Goal: Task Accomplishment & Management: Use online tool/utility

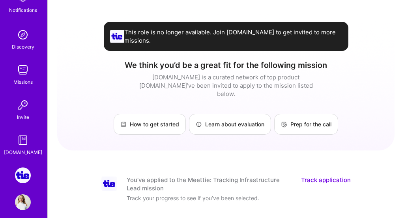
scroll to position [99, 0]
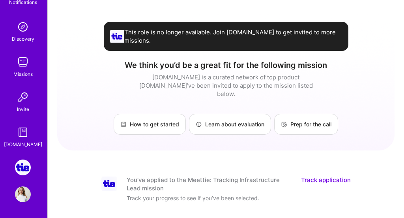
click at [21, 156] on div "Setup 1 Notifications Discovery Missions Invite [DOMAIN_NAME] Meettie: Tracking…" at bounding box center [23, 109] width 47 height 218
click at [24, 161] on img at bounding box center [23, 167] width 16 height 16
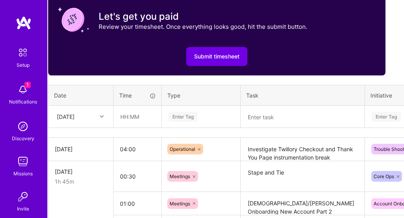
scroll to position [327, 0]
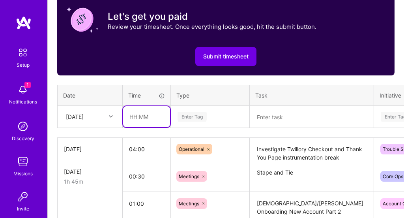
click at [131, 115] on input "text" at bounding box center [146, 116] width 47 height 21
click at [146, 116] on input "text" at bounding box center [146, 116] width 47 height 21
type input "00:30"
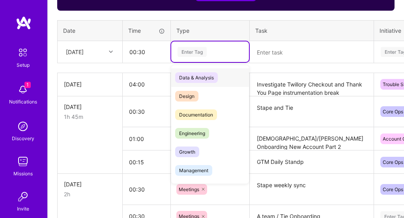
scroll to position [391, 0]
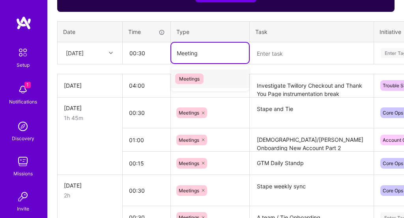
type input "Meeting"
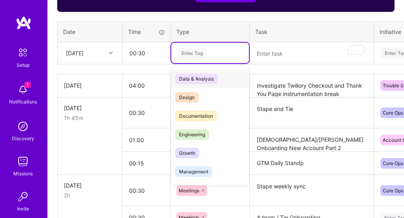
click at [195, 49] on div "Enter Tag" at bounding box center [192, 53] width 29 height 12
click at [199, 193] on div at bounding box center [203, 190] width 8 height 11
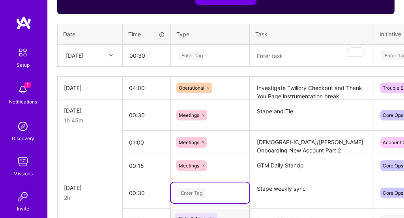
scroll to position [387, 0]
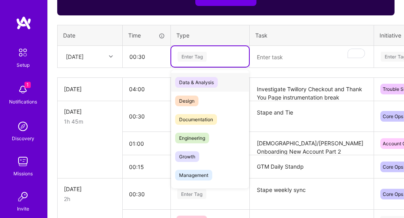
click at [192, 57] on div "Enter Tag" at bounding box center [192, 57] width 29 height 12
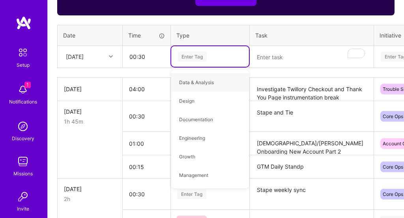
click at [192, 57] on div "Enter Tag" at bounding box center [192, 57] width 29 height 12
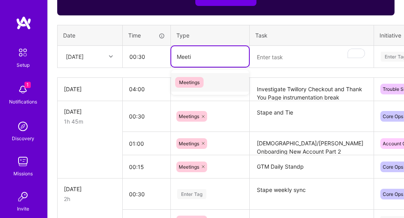
type input "Meet"
click at [191, 81] on span "Meetings" at bounding box center [189, 82] width 28 height 11
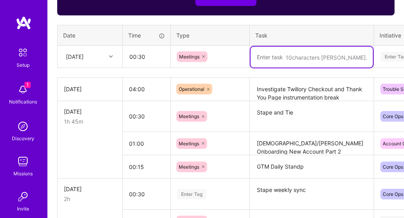
click at [284, 56] on textarea "To enrich screen reader interactions, please activate Accessibility in Grammarl…" at bounding box center [312, 57] width 122 height 21
type textarea "D"
type textarea "F"
type textarea "GTM Daily Standup"
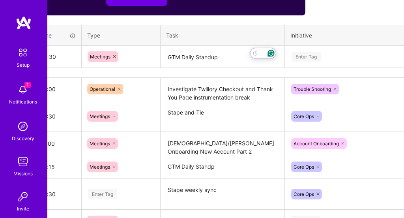
scroll to position [387, 90]
click at [301, 58] on div "Enter Tag" at bounding box center [305, 57] width 29 height 12
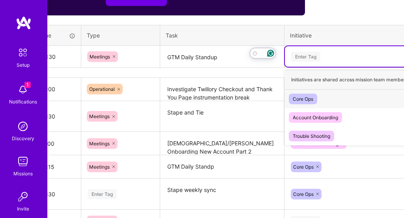
click at [308, 95] on div "Core Ops" at bounding box center [303, 99] width 21 height 8
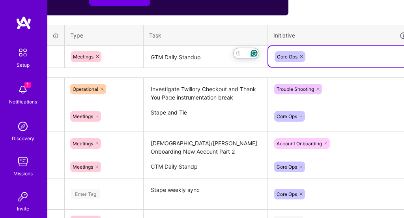
scroll to position [387, 142]
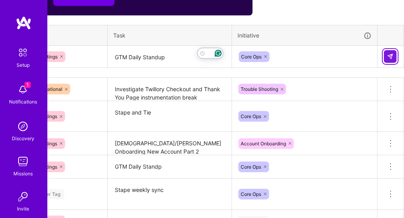
drag, startPoint x: 392, startPoint y: 56, endPoint x: 363, endPoint y: 65, distance: 30.9
click at [392, 56] on img at bounding box center [390, 56] width 6 height 6
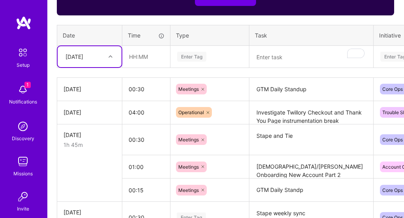
scroll to position [382, 0]
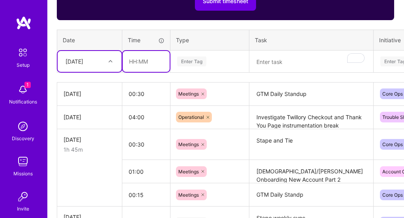
click at [145, 64] on input "text" at bounding box center [146, 61] width 47 height 21
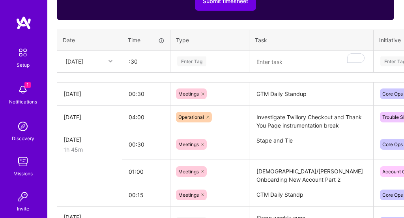
type input "00:30"
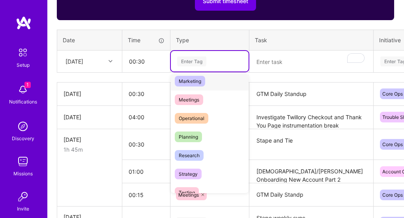
scroll to position [120, 0]
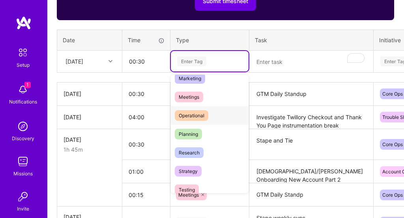
click at [183, 114] on span "Operational" at bounding box center [192, 115] width 34 height 11
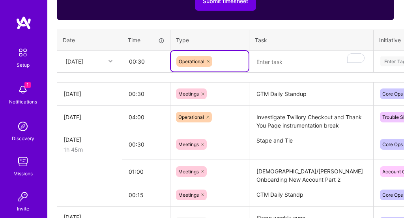
click at [268, 62] on textarea "To enrich screen reader interactions, please activate Accessibility in Grammarl…" at bounding box center [311, 61] width 122 height 21
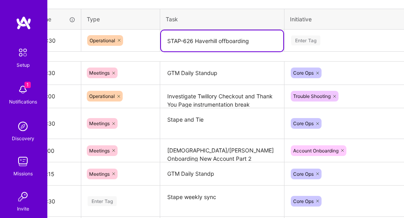
type textarea "STAP-626 Haverhill offboarding"
click at [300, 45] on div "Enter Tag" at bounding box center [357, 40] width 144 height 21
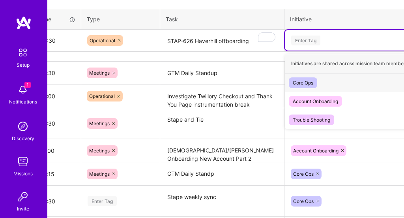
scroll to position [404, 90]
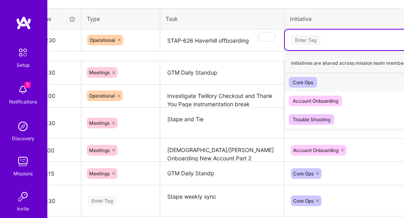
click at [311, 83] on div "Core Ops" at bounding box center [303, 82] width 21 height 8
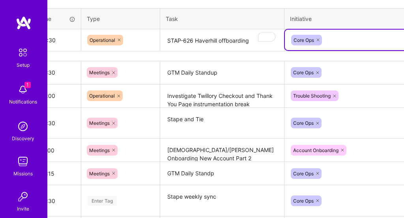
click at [317, 39] on icon at bounding box center [318, 39] width 5 height 5
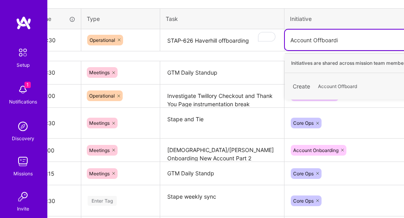
type input "Account Offboarding"
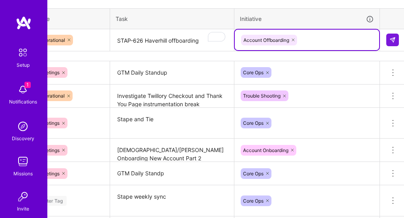
scroll to position [404, 142]
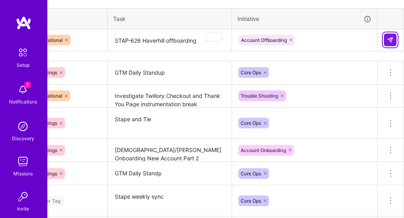
drag, startPoint x: 390, startPoint y: 41, endPoint x: 381, endPoint y: 43, distance: 9.5
click at [390, 41] on img at bounding box center [390, 40] width 6 height 6
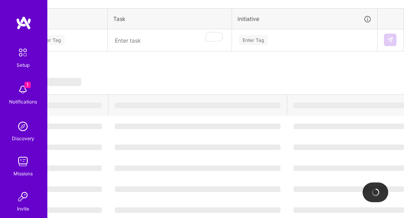
scroll to position [404, 0]
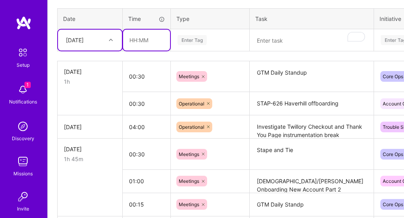
click at [135, 42] on input "text" at bounding box center [146, 40] width 47 height 21
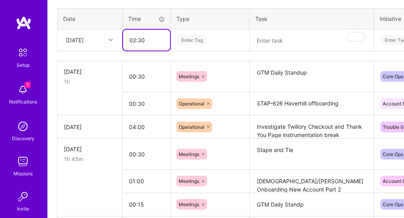
click at [142, 41] on input "02:30" at bounding box center [146, 40] width 47 height 21
click at [149, 40] on input "02:30" at bounding box center [146, 40] width 47 height 21
type input "02:00"
click at [198, 40] on div "Enter Tag" at bounding box center [192, 40] width 29 height 12
click at [164, 42] on input "02:00" at bounding box center [146, 40] width 47 height 21
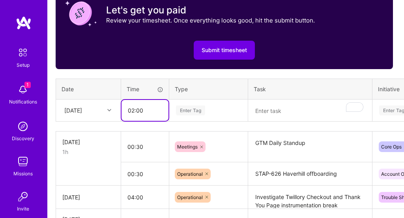
scroll to position [334, 4]
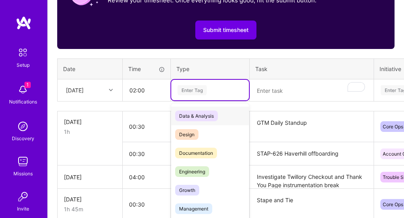
click at [193, 100] on div "option Operational, selected. option Data & Analysis focused, 0 of 2. 17 result…" at bounding box center [210, 90] width 78 height 21
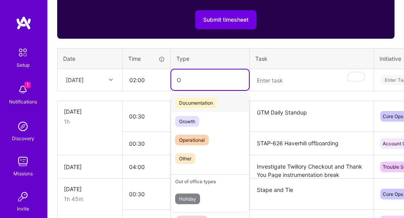
scroll to position [0, 0]
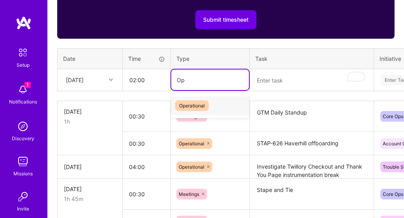
type input "Oper"
click at [197, 103] on span "Operational" at bounding box center [192, 105] width 34 height 11
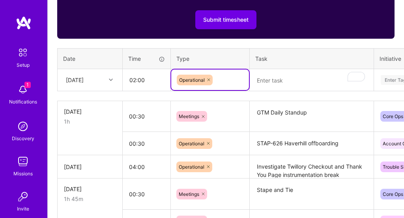
click at [282, 79] on textarea "To enrich screen reader interactions, please activate Accessibility in Grammarl…" at bounding box center [312, 80] width 122 height 21
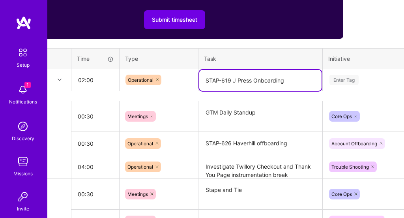
scroll to position [364, 65]
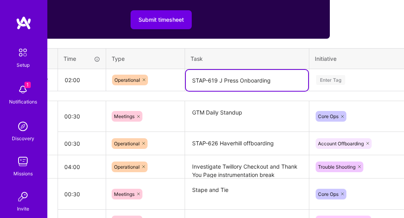
type textarea "STAP-619 J Press Onboarding"
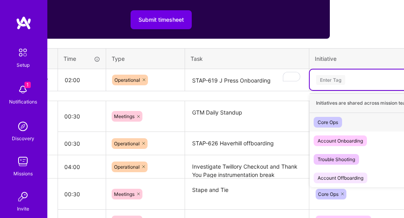
click at [336, 79] on div "Enter Tag" at bounding box center [330, 80] width 29 height 12
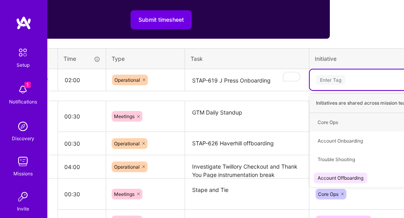
click at [336, 79] on div "Enter Tag" at bounding box center [330, 80] width 29 height 12
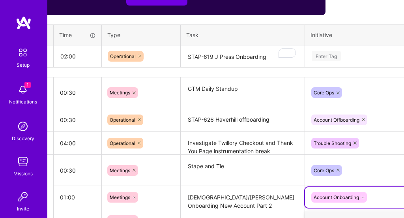
scroll to position [388, 87]
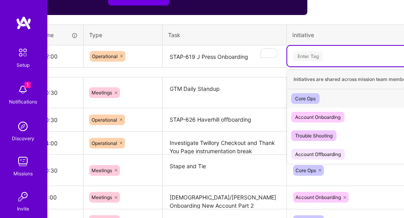
click at [309, 53] on div "Enter Tag" at bounding box center [308, 56] width 29 height 12
click at [322, 121] on div "Account Onboarding" at bounding box center [317, 117] width 45 height 8
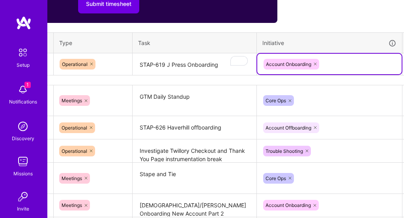
scroll to position [380, 142]
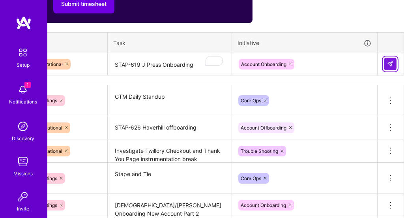
drag, startPoint x: 393, startPoint y: 66, endPoint x: 381, endPoint y: 71, distance: 12.8
click at [393, 66] on img at bounding box center [390, 64] width 6 height 6
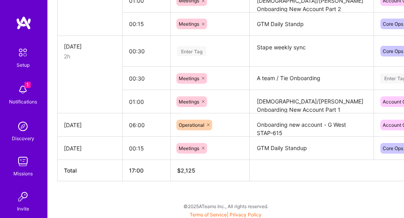
scroll to position [609, 0]
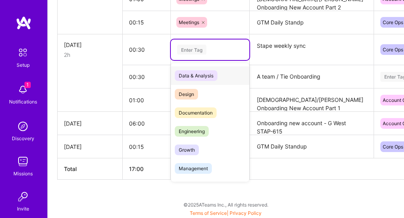
click at [193, 48] on div "Enter Tag" at bounding box center [191, 49] width 29 height 12
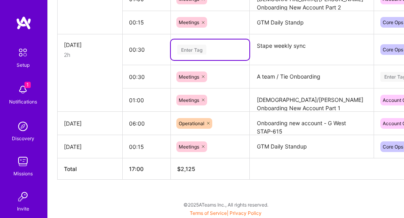
click at [193, 48] on div "Enter Tag" at bounding box center [191, 49] width 29 height 12
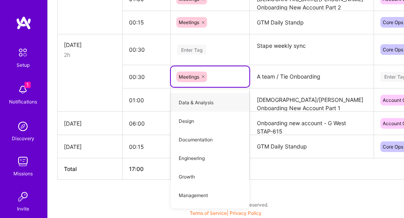
click at [199, 49] on div "Enter Tag" at bounding box center [191, 49] width 29 height 12
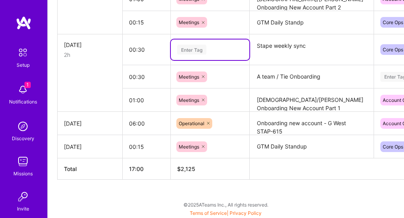
click at [197, 50] on div "Enter Tag" at bounding box center [191, 49] width 29 height 12
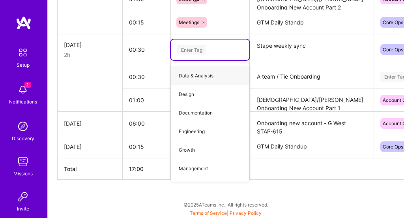
click at [197, 50] on div "Enter Tag" at bounding box center [191, 49] width 29 height 12
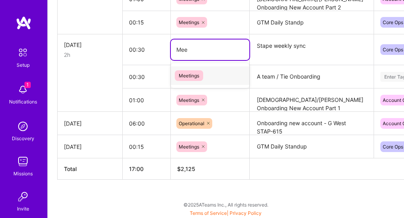
type input "Meet"
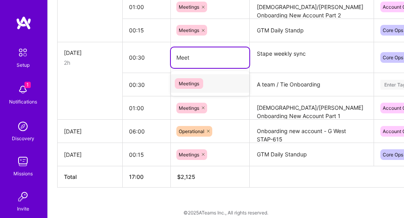
click at [189, 82] on span "Meetings" at bounding box center [189, 83] width 28 height 11
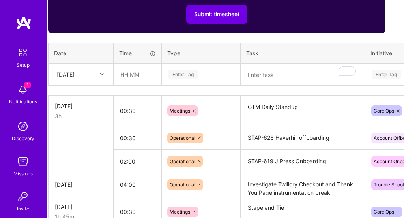
scroll to position [369, 0]
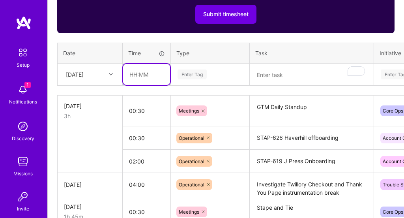
click at [144, 73] on input "text" at bounding box center [146, 74] width 47 height 21
type input "00:15"
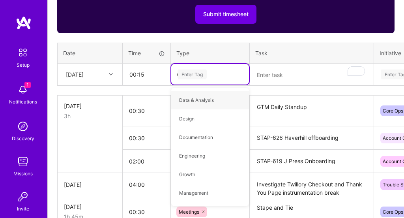
type input "Op"
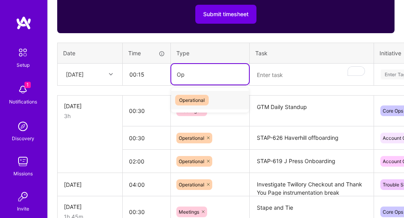
scroll to position [364, 0]
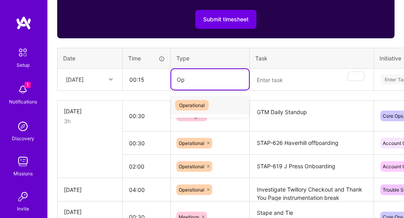
click at [198, 104] on span "Operational" at bounding box center [192, 105] width 34 height 11
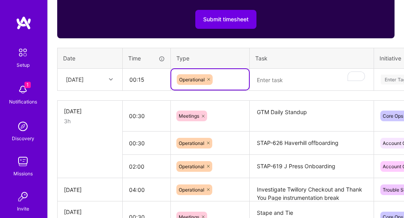
click at [277, 83] on textarea "To enrich screen reader interactions, please activate Accessibility in Grammarl…" at bounding box center [312, 79] width 122 height 21
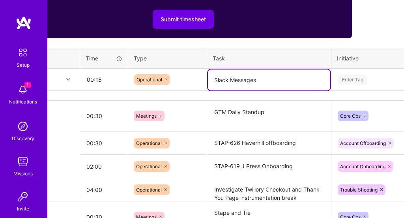
scroll to position [364, 70]
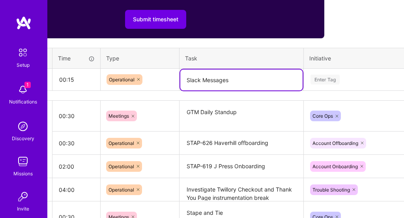
type textarea "Slack Messages"
click at [330, 77] on div "Enter Tag" at bounding box center [325, 79] width 29 height 12
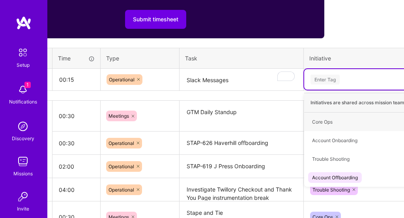
click at [330, 80] on div "Enter Tag" at bounding box center [325, 79] width 29 height 12
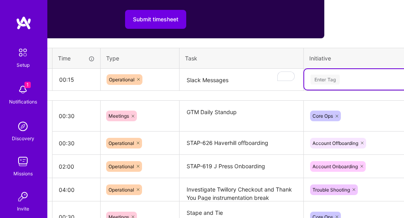
click at [330, 79] on div "Enter Tag" at bounding box center [325, 79] width 29 height 12
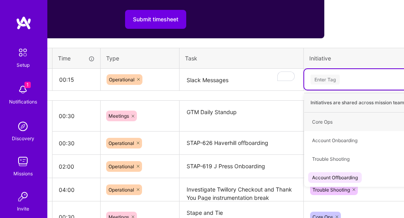
click at [330, 79] on div "Enter Tag" at bounding box center [325, 79] width 29 height 12
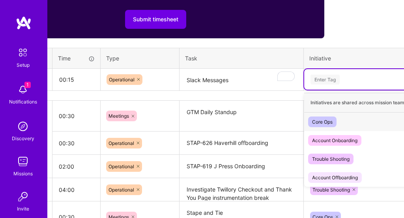
click at [330, 79] on div "Enter Tag" at bounding box center [325, 79] width 29 height 12
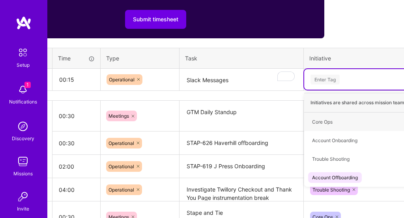
click at [330, 79] on div "Enter Tag" at bounding box center [325, 79] width 29 height 12
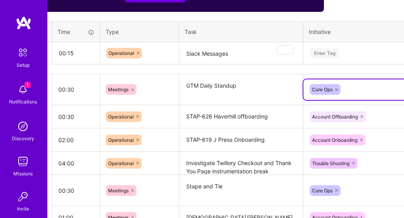
click at [325, 58] on div "Enter Tag" at bounding box center [376, 53] width 144 height 21
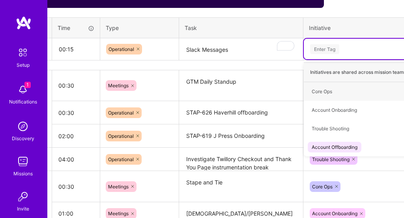
click at [330, 52] on div "Enter Tag" at bounding box center [324, 49] width 29 height 12
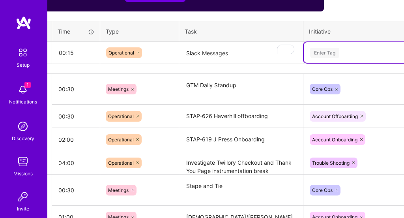
scroll to position [390, 71]
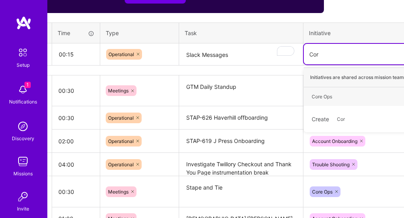
type input "Core"
click at [329, 96] on div "Core Ops" at bounding box center [322, 96] width 21 height 8
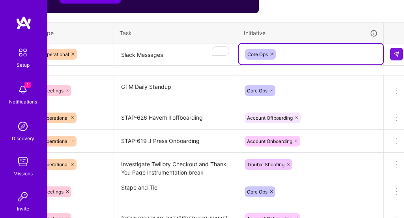
scroll to position [390, 142]
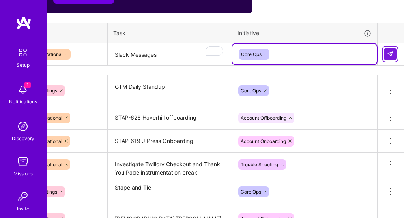
drag, startPoint x: 387, startPoint y: 54, endPoint x: 382, endPoint y: 56, distance: 4.9
click at [386, 54] on button at bounding box center [390, 54] width 13 height 13
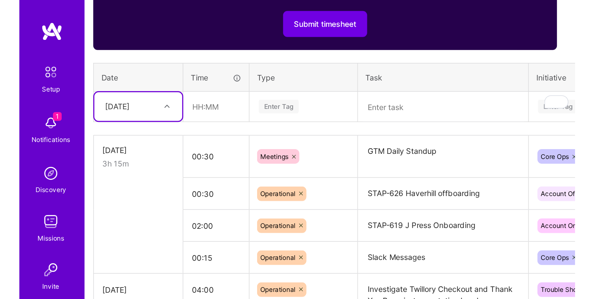
scroll to position [366, 0]
